Goal: Navigation & Orientation: Find specific page/section

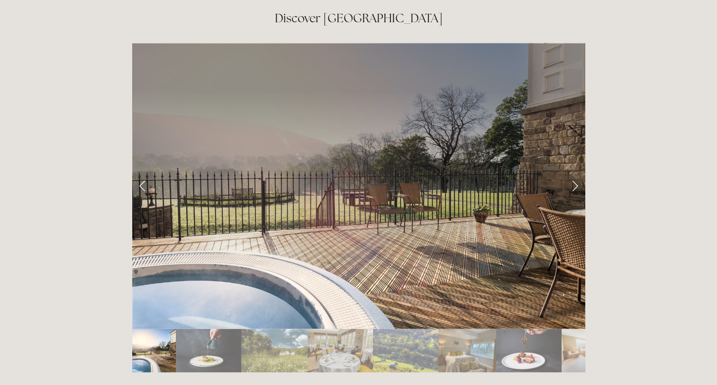
scroll to position [1567, 0]
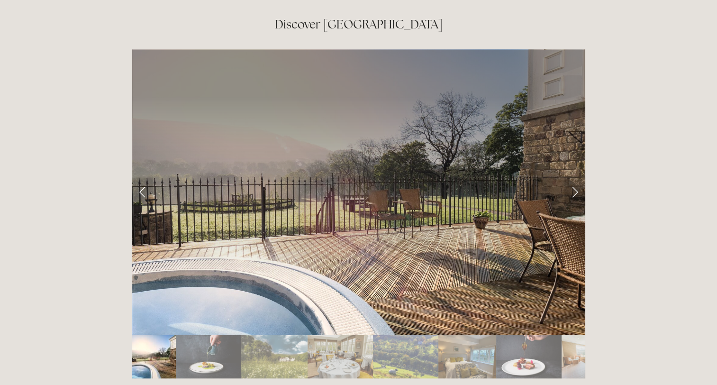
click at [569, 177] on link "Next Slide" at bounding box center [574, 191] width 21 height 28
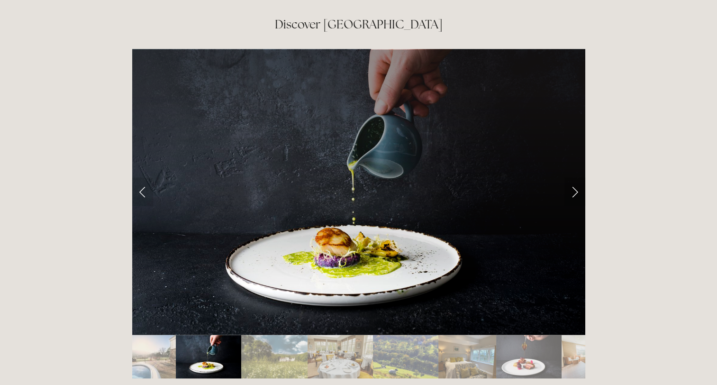
click at [569, 177] on link "Next Slide" at bounding box center [574, 191] width 21 height 28
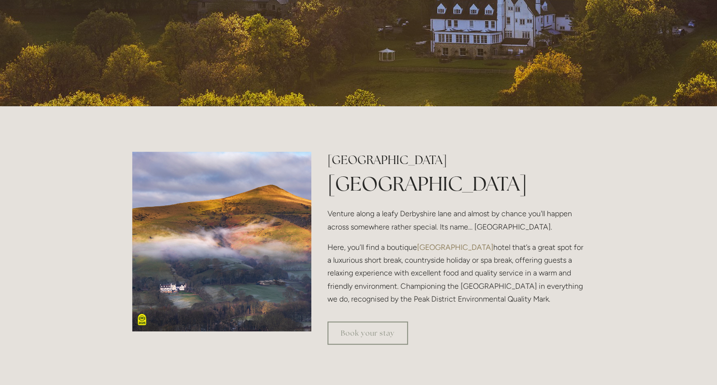
scroll to position [557, 0]
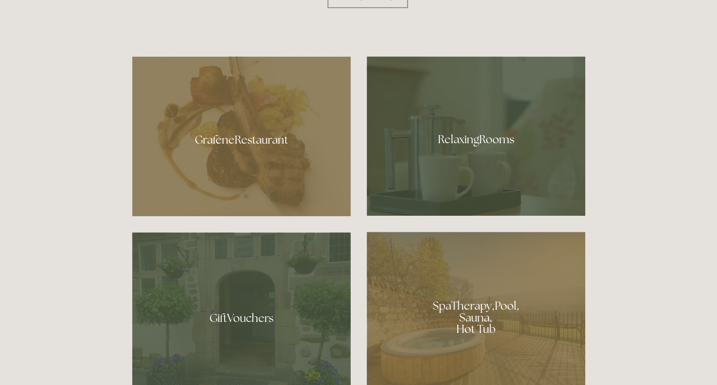
click at [514, 319] on div at bounding box center [476, 314] width 218 height 164
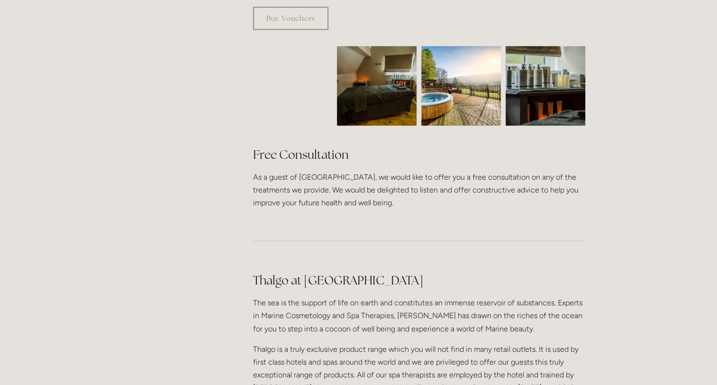
scroll to position [228, 0]
